Goal: Information Seeking & Learning: Learn about a topic

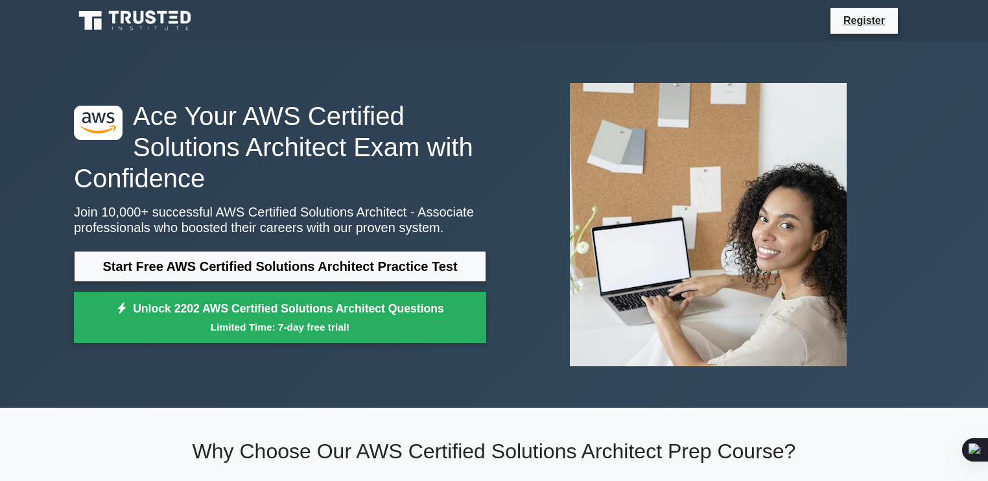
click at [135, 15] on icon at bounding box center [139, 17] width 10 height 13
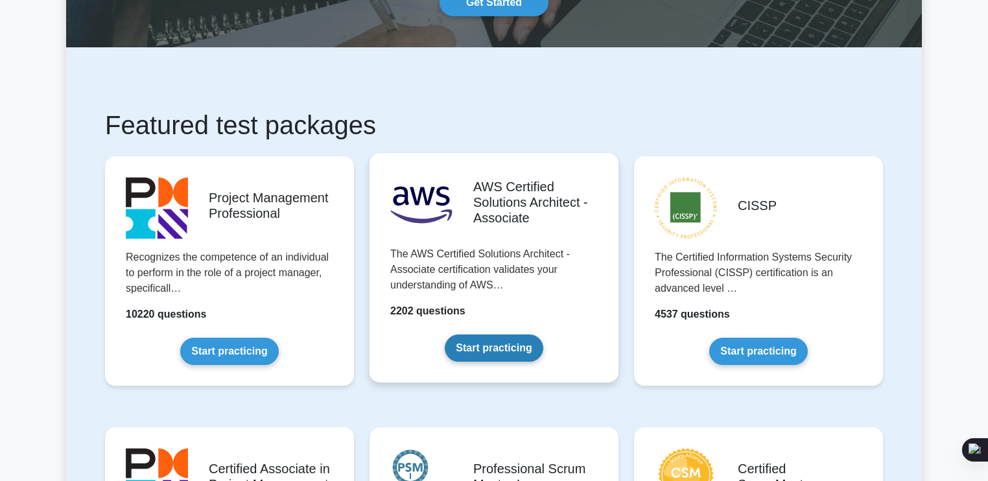
scroll to position [148, 0]
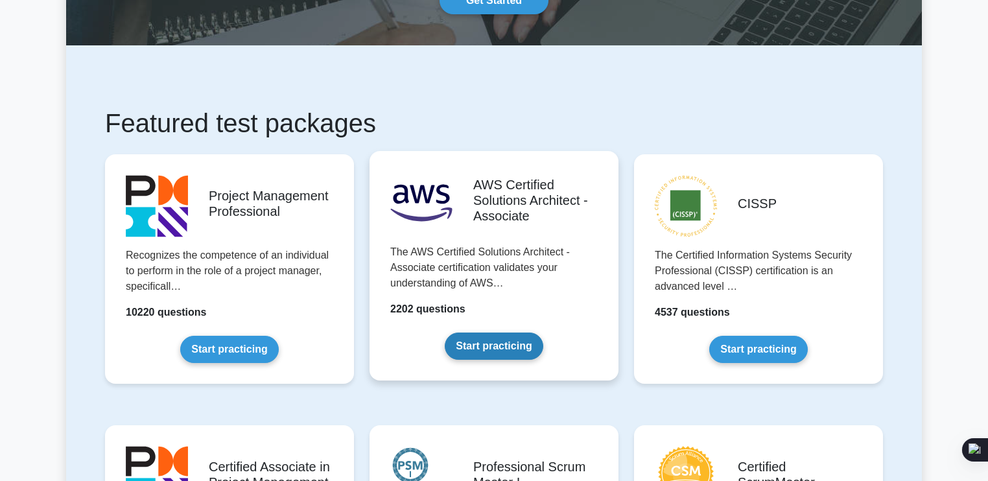
click at [478, 355] on link "Start practicing" at bounding box center [494, 346] width 98 height 27
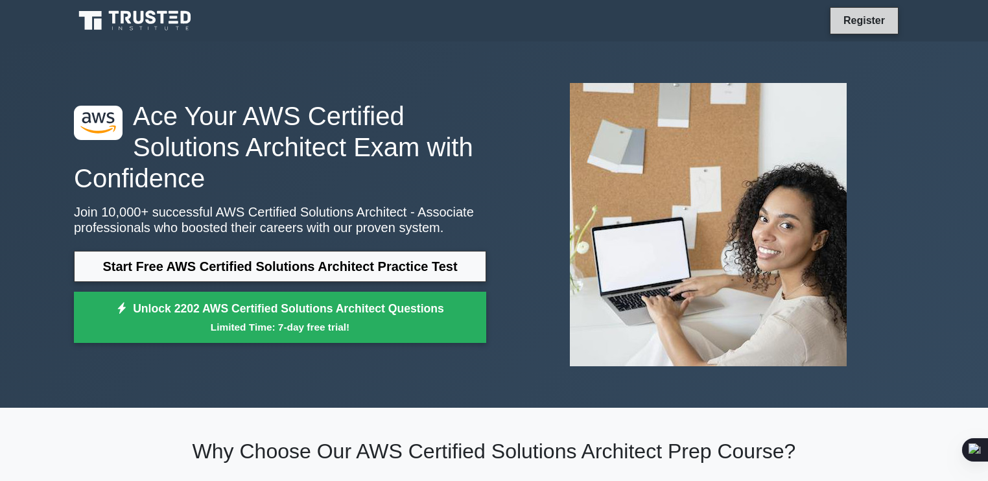
click at [847, 19] on link "Register" at bounding box center [863, 20] width 57 height 16
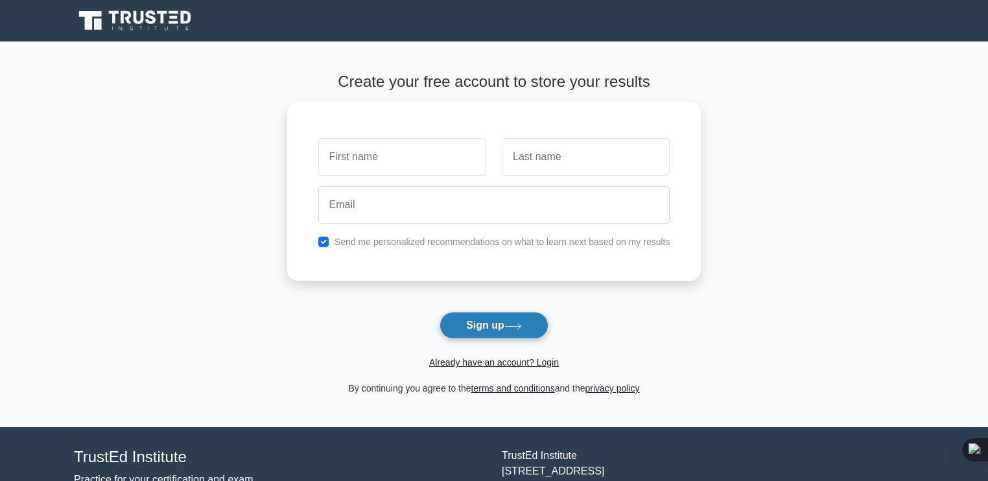
click at [511, 327] on icon at bounding box center [513, 326] width 18 height 7
click at [513, 338] on button "Sign up" at bounding box center [493, 325] width 109 height 27
click at [519, 365] on link "Already have an account? Login" at bounding box center [494, 362] width 130 height 10
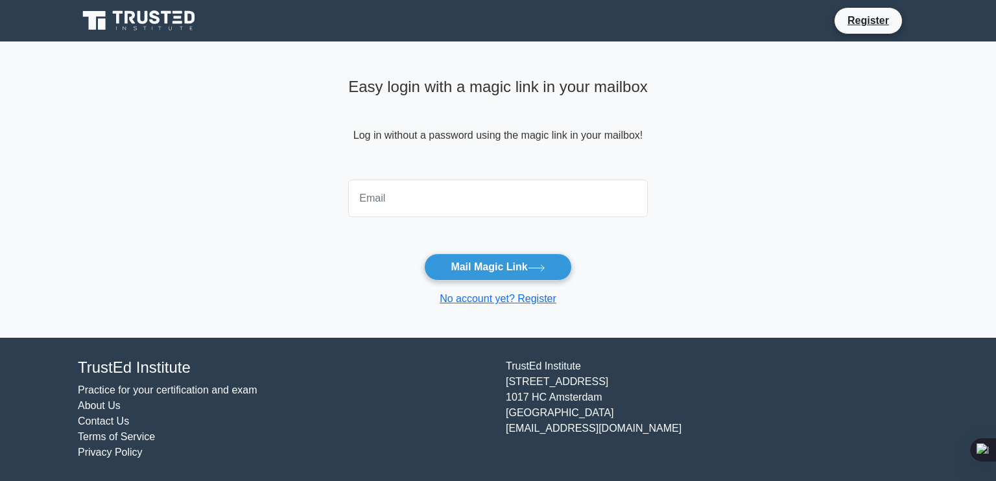
click at [503, 200] on input "email" at bounding box center [497, 199] width 299 height 38
type input "[EMAIL_ADDRESS][DOMAIN_NAME]"
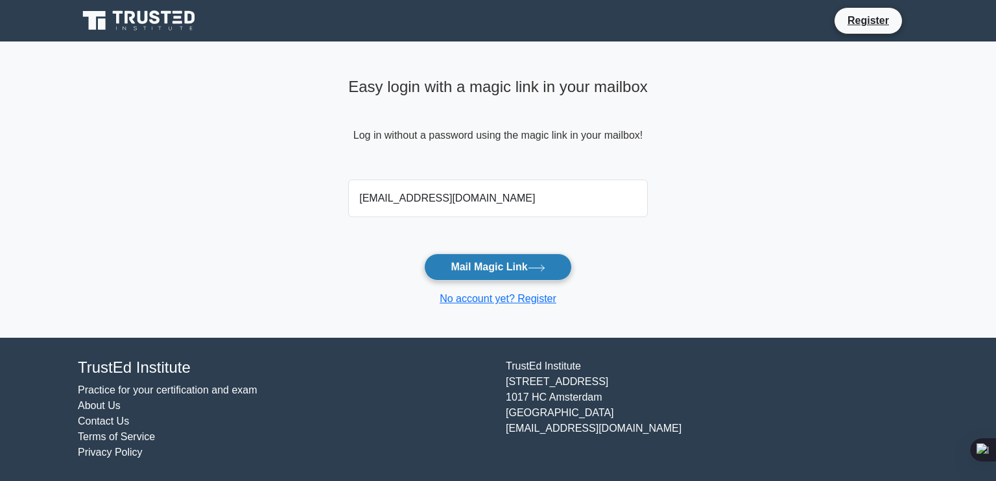
click at [493, 271] on button "Mail Magic Link" at bounding box center [497, 266] width 147 height 27
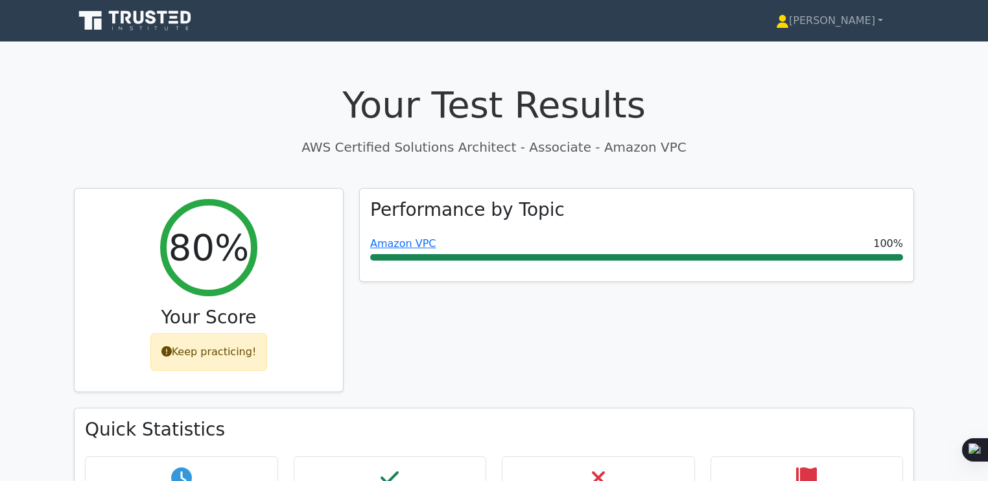
click at [165, 26] on icon at bounding box center [136, 20] width 124 height 25
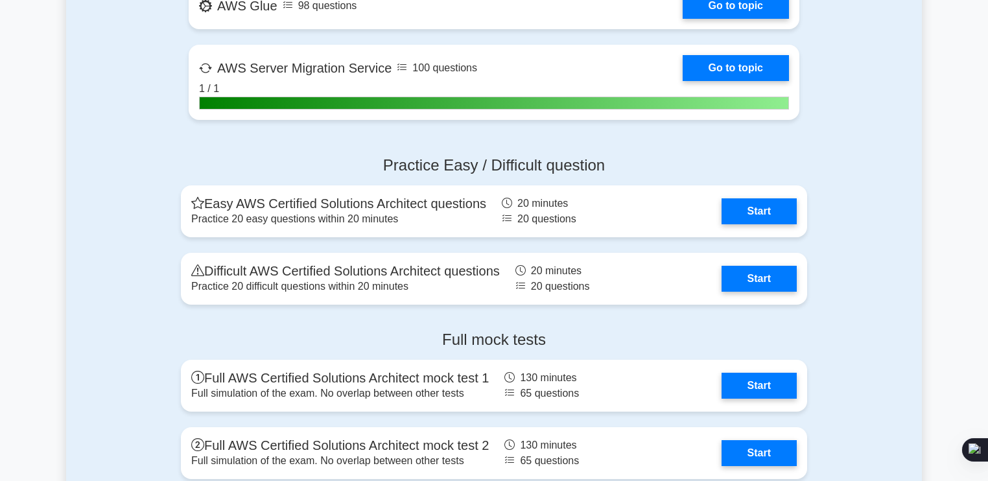
scroll to position [2834, 0]
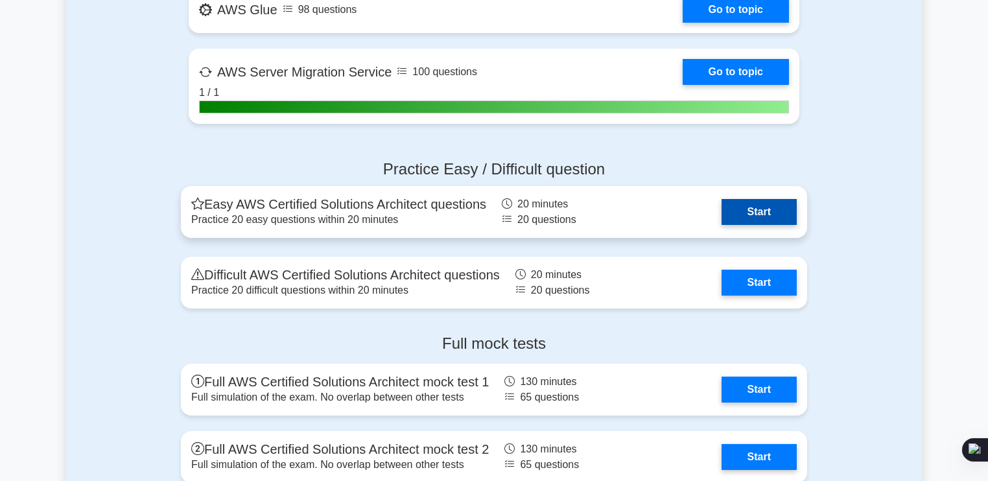
click at [738, 205] on link "Start" at bounding box center [758, 212] width 75 height 26
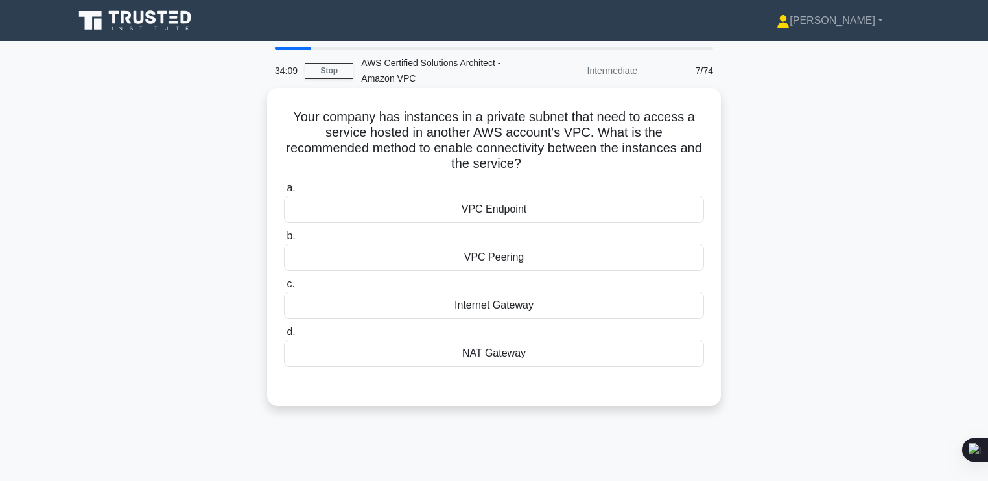
click at [471, 221] on div "VPC Endpoint" at bounding box center [494, 209] width 420 height 27
click at [284, 193] on input "a. VPC Endpoint" at bounding box center [284, 188] width 0 height 8
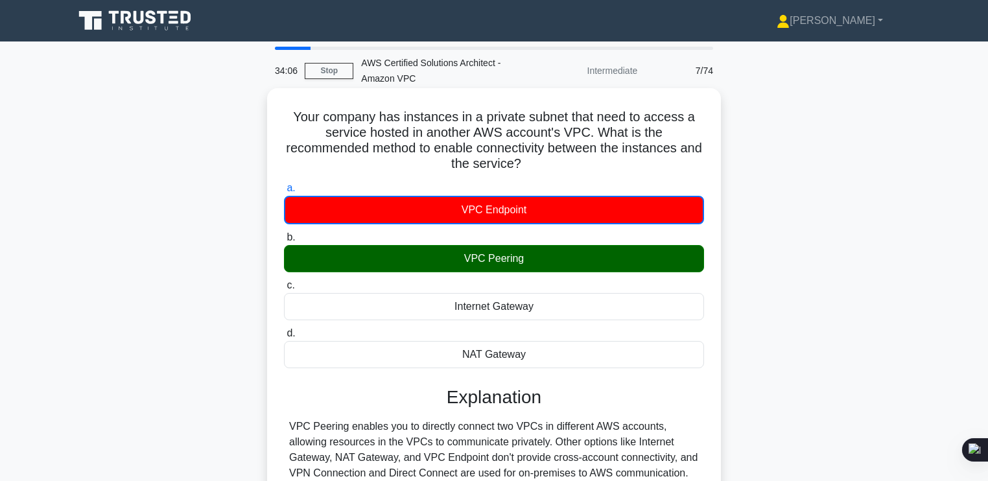
scroll to position [220, 0]
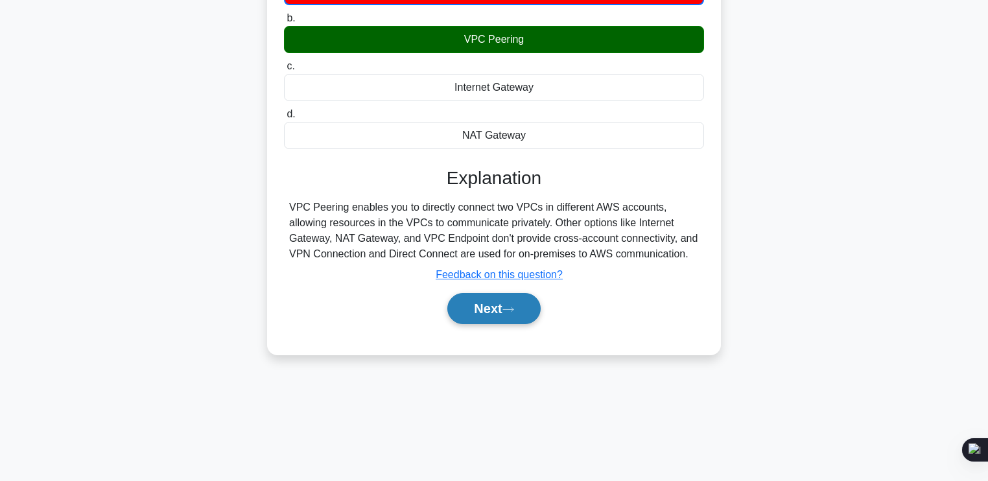
click at [521, 311] on button "Next" at bounding box center [493, 308] width 93 height 31
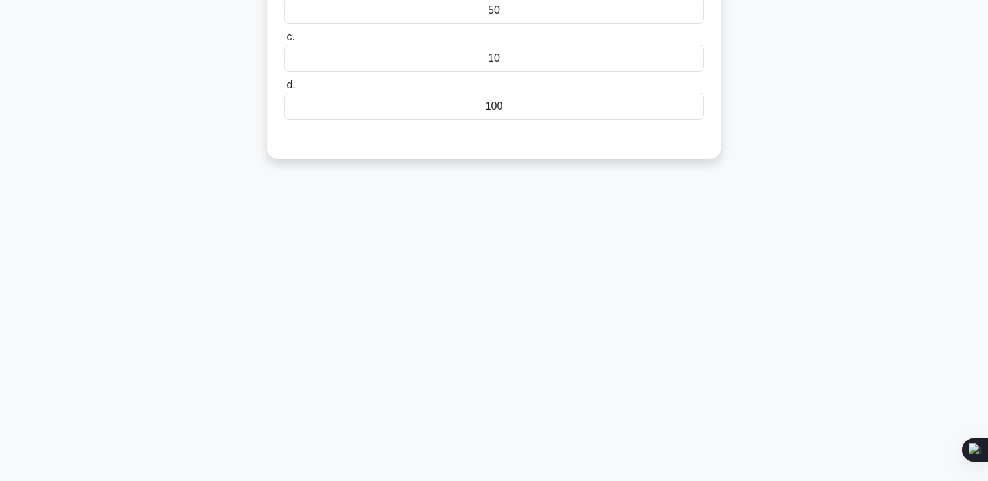
scroll to position [0, 0]
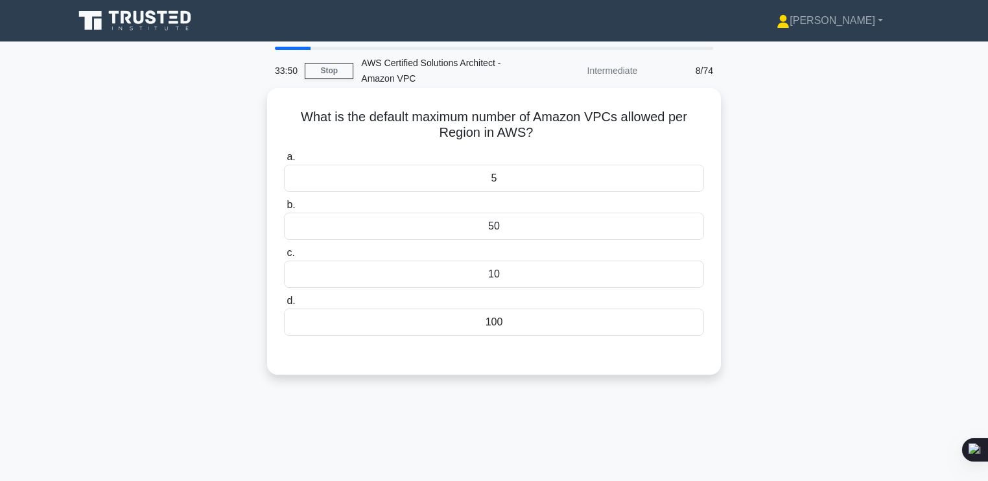
click at [519, 179] on div "5" at bounding box center [494, 178] width 420 height 27
click at [284, 161] on input "a. 5" at bounding box center [284, 157] width 0 height 8
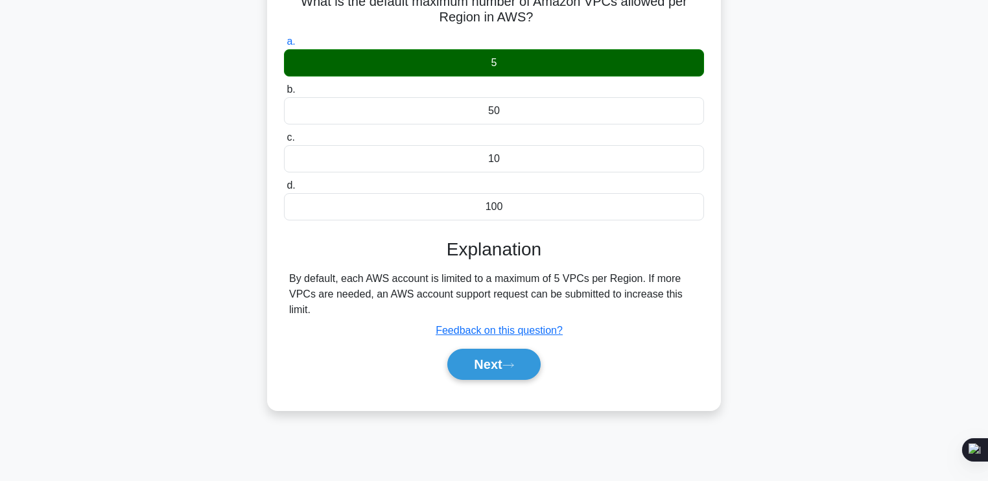
scroll to position [220, 0]
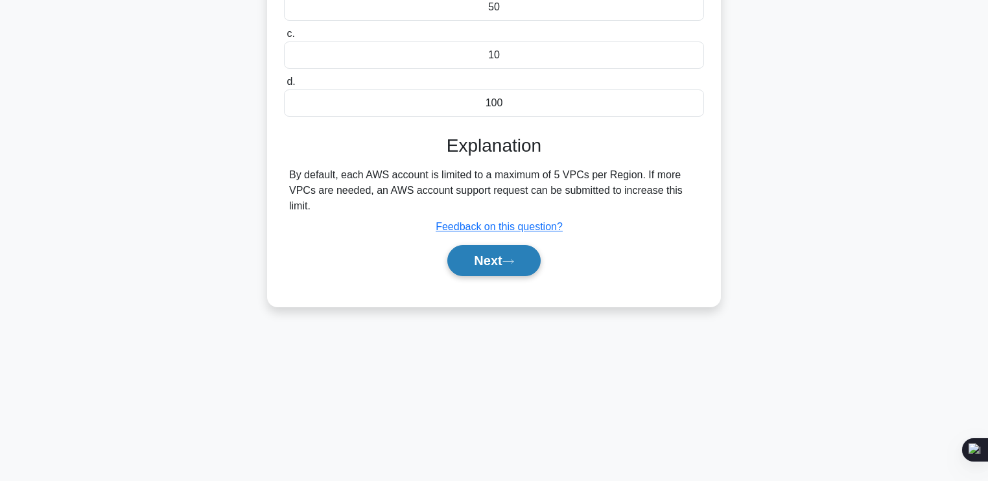
click at [534, 255] on button "Next" at bounding box center [493, 260] width 93 height 31
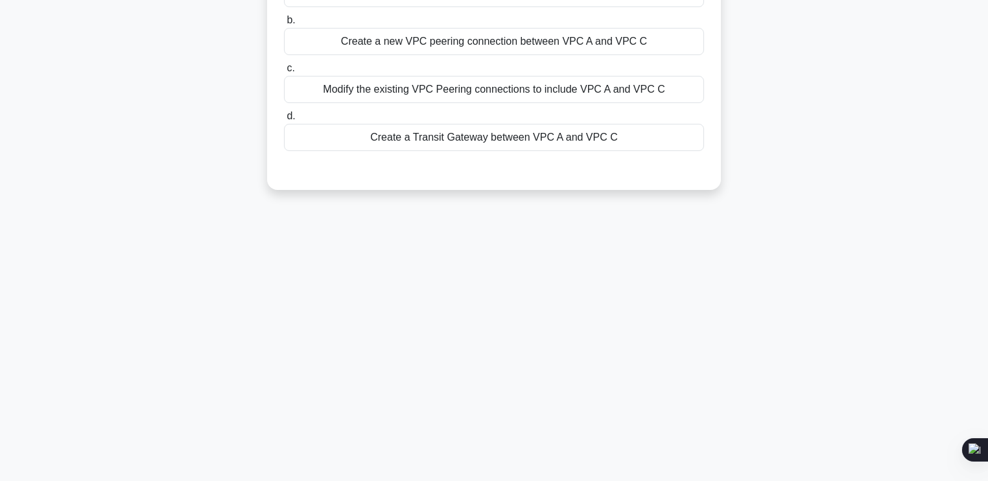
scroll to position [0, 0]
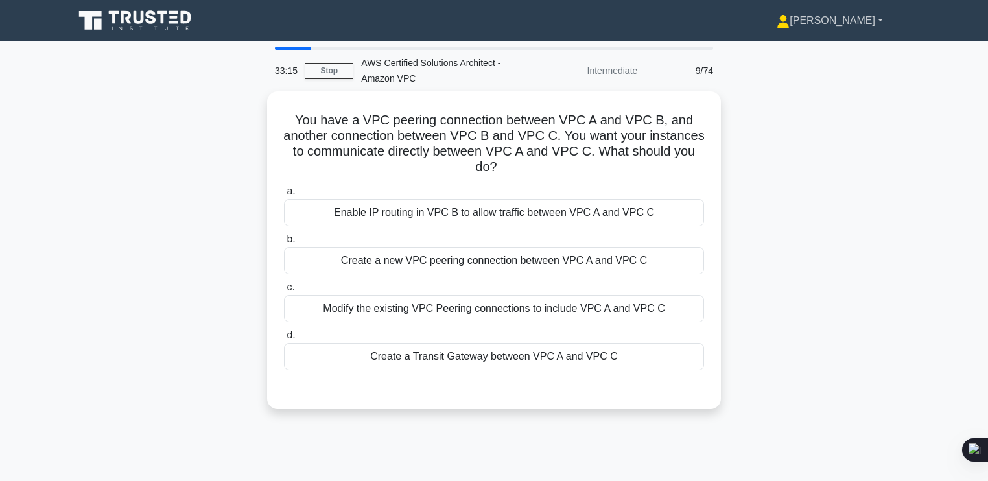
click at [881, 23] on link "[PERSON_NAME]" at bounding box center [829, 21] width 169 height 26
click at [134, 27] on icon at bounding box center [136, 20] width 124 height 25
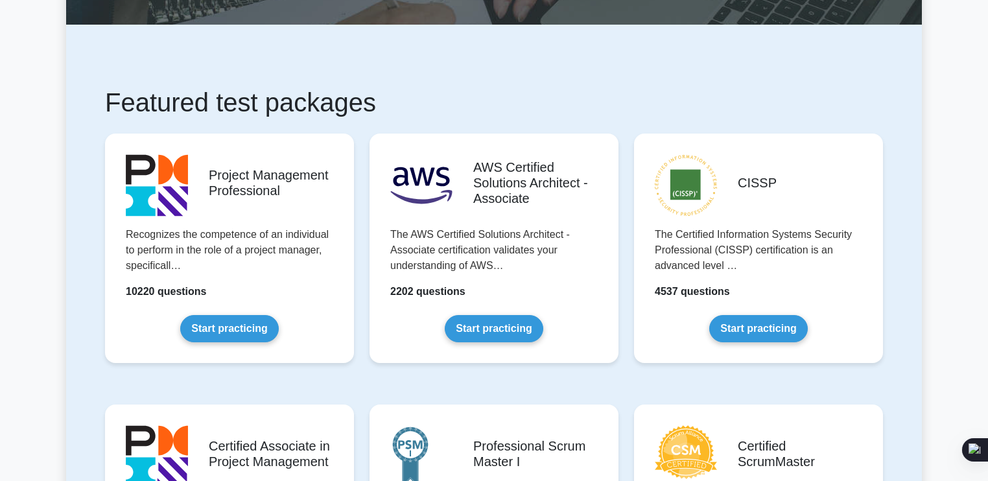
scroll to position [189, 0]
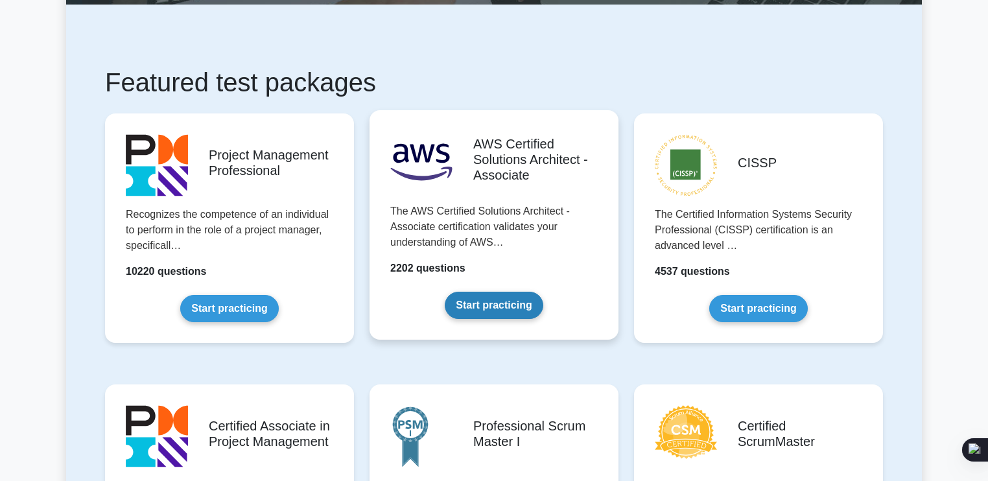
click at [508, 292] on link "Start practicing" at bounding box center [494, 305] width 98 height 27
